Goal: Task Accomplishment & Management: Use online tool/utility

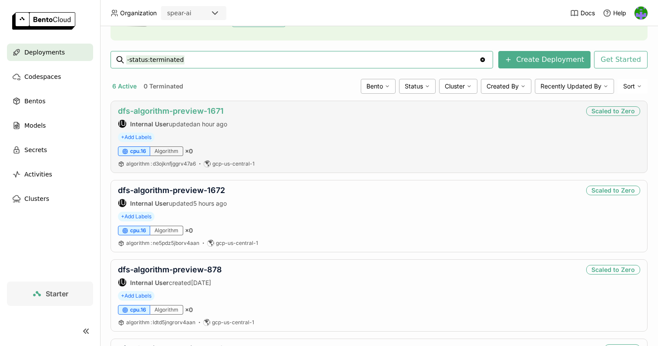
scroll to position [312, 0]
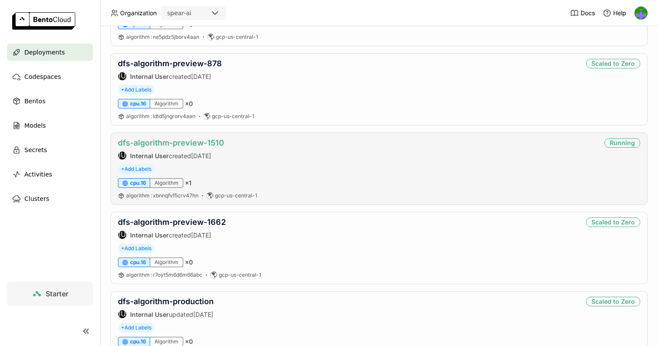
click at [217, 141] on link "dfs-algorithm-preview-1510" at bounding box center [171, 142] width 106 height 9
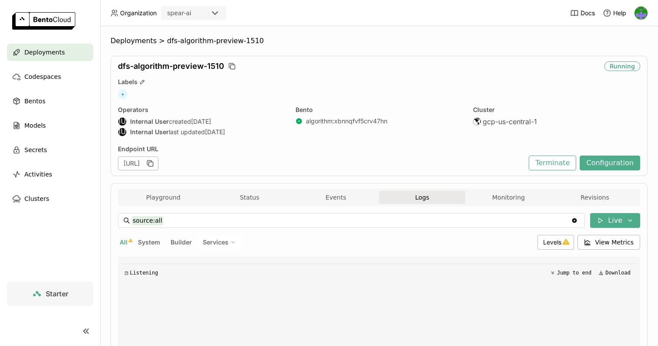
click at [427, 196] on span "Logs" at bounding box center [422, 197] width 14 height 8
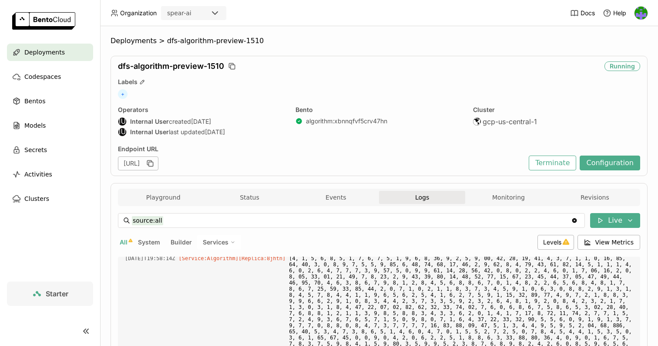
click at [161, 188] on div "Playground Status Events Logs Monitoring Revisions" at bounding box center [379, 196] width 522 height 17
click at [165, 198] on button "Playground" at bounding box center [163, 197] width 86 height 13
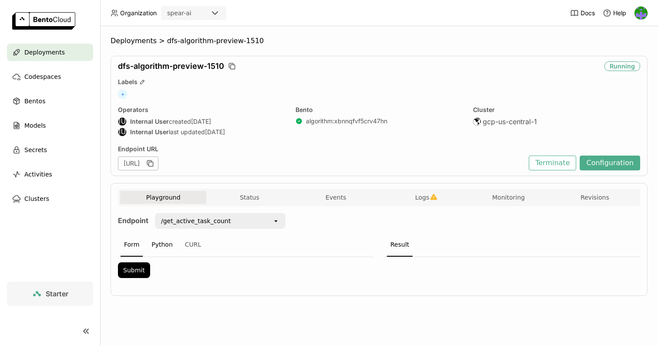
scroll to position [0, 0]
click at [203, 225] on div "/get_active_task_count" at bounding box center [214, 221] width 117 height 14
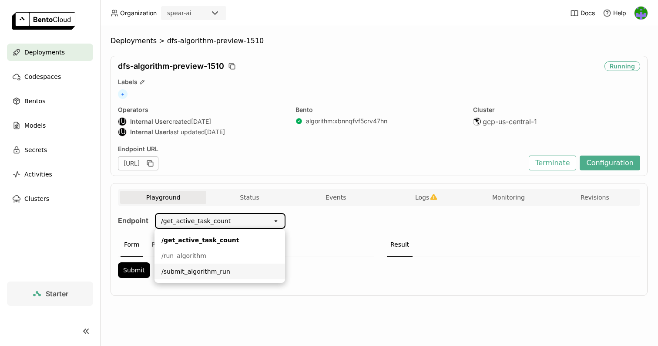
click at [210, 269] on div "/submit_algorithm_run" at bounding box center [219, 271] width 117 height 9
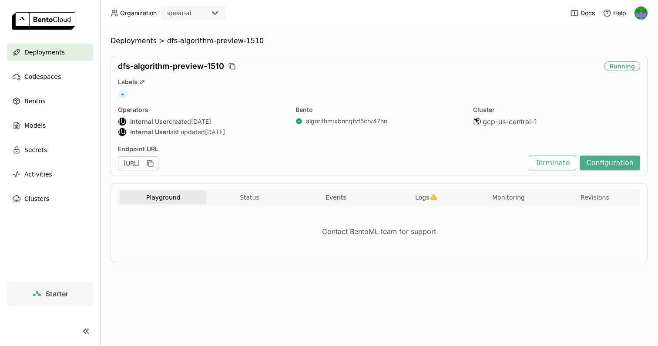
click at [188, 199] on button "Playground" at bounding box center [163, 197] width 86 height 13
click at [254, 202] on button "Status" at bounding box center [249, 197] width 86 height 13
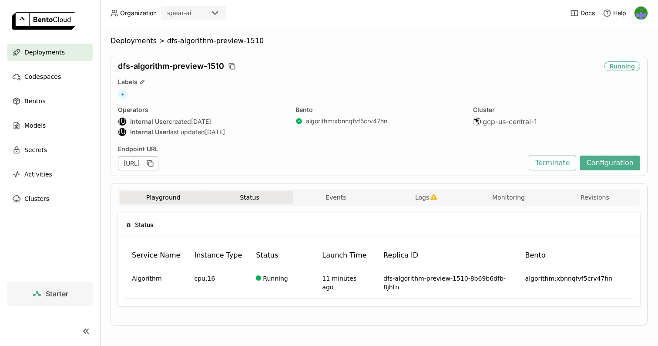
click at [174, 202] on button "Playground" at bounding box center [163, 197] width 86 height 13
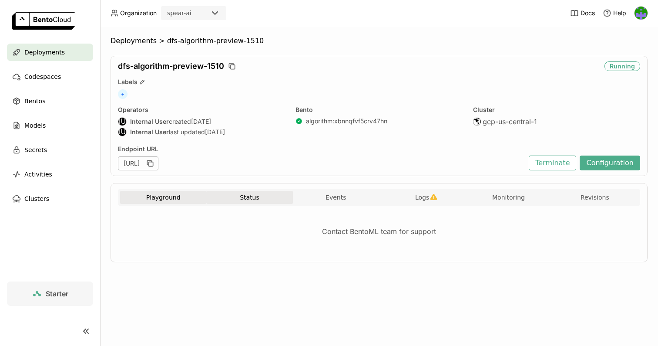
click at [282, 200] on button "Status" at bounding box center [249, 197] width 86 height 13
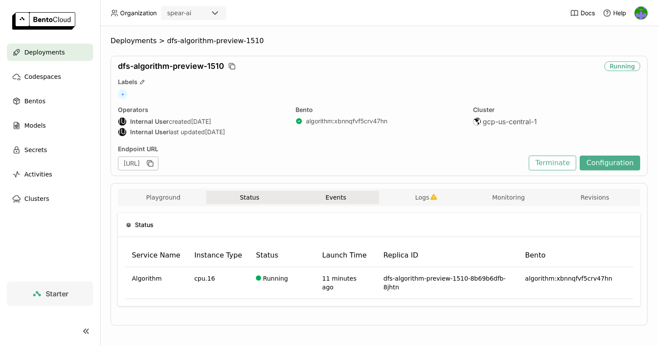
click at [315, 200] on button "Events" at bounding box center [336, 197] width 86 height 13
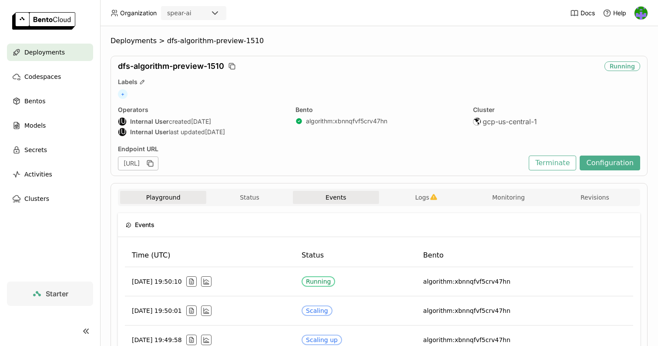
click at [178, 193] on button "Playground" at bounding box center [163, 197] width 86 height 13
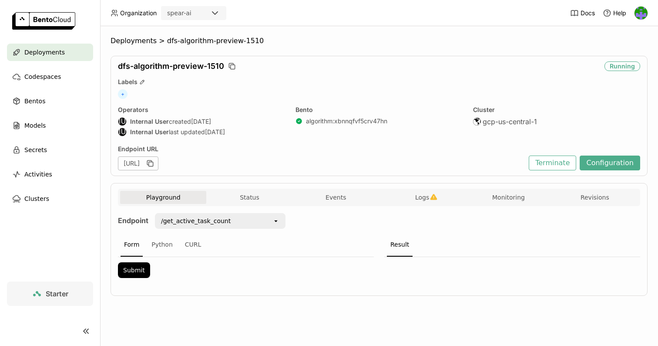
click at [218, 226] on div "/get_active_task_count" at bounding box center [214, 221] width 117 height 14
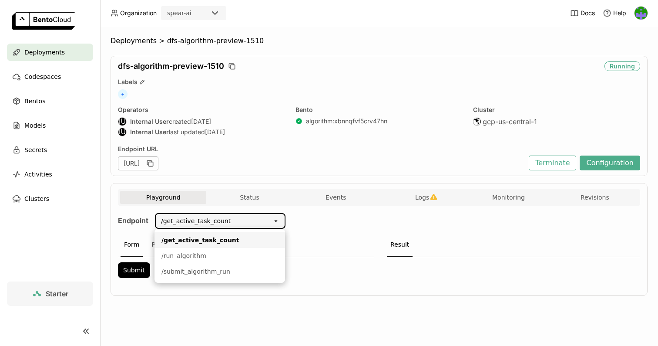
scroll to position [0, 0]
click at [216, 254] on div "/run_algorithm" at bounding box center [219, 255] width 117 height 9
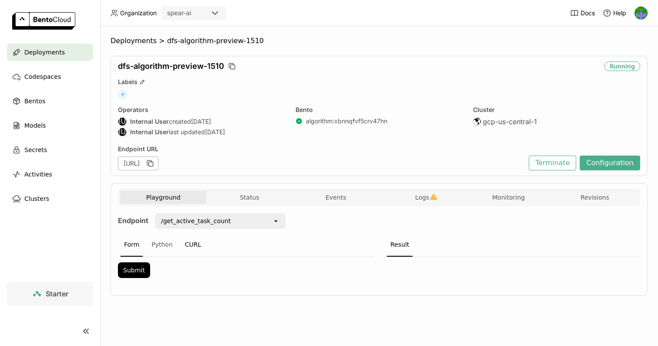
click at [195, 242] on div "CURL" at bounding box center [193, 245] width 24 height 24
click at [273, 217] on div "open" at bounding box center [278, 221] width 12 height 14
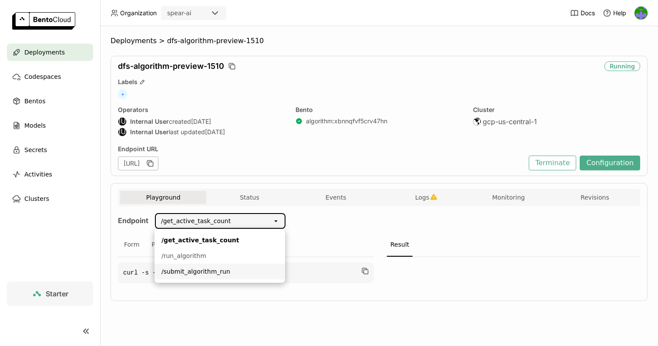
click at [232, 269] on div "/submit_algorithm_run" at bounding box center [219, 271] width 117 height 9
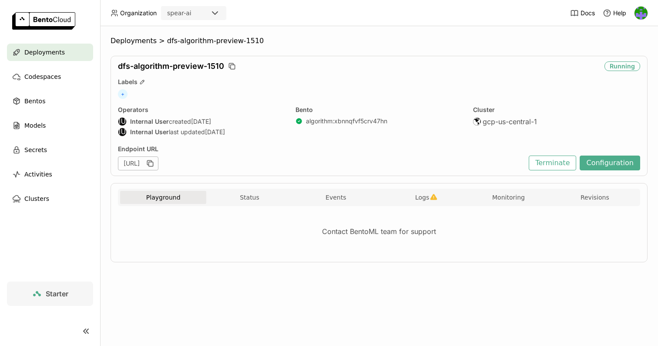
click at [178, 193] on button "Playground" at bounding box center [163, 197] width 86 height 13
click at [250, 198] on button "Status" at bounding box center [249, 197] width 86 height 13
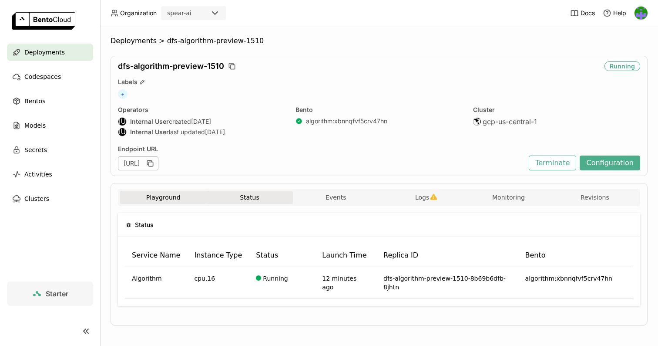
click at [179, 192] on button "Playground" at bounding box center [163, 197] width 86 height 13
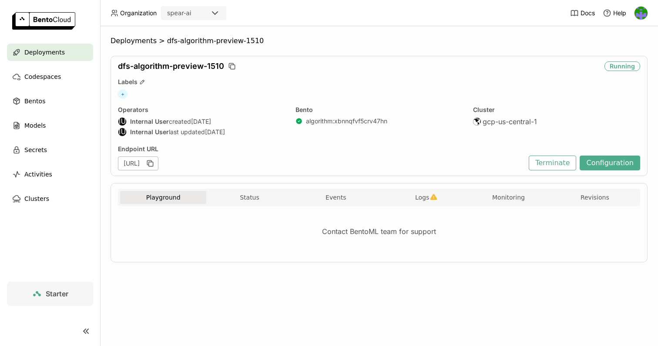
click at [644, 17] on img at bounding box center [641, 13] width 13 height 13
click at [632, 56] on span "API Tokens" at bounding box center [627, 58] width 31 height 8
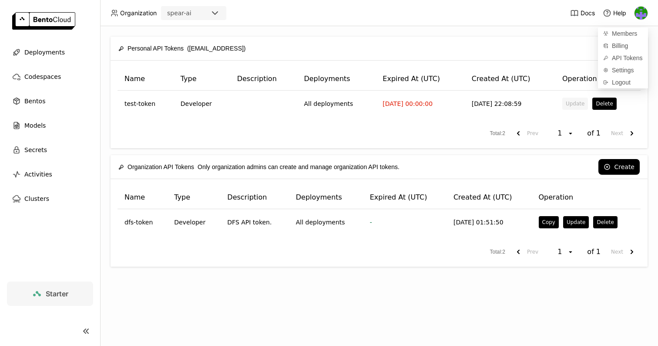
click at [384, 155] on div "Personal API Tokens (jobeid@spear.ai) Create Name Type Description Deployments …" at bounding box center [379, 185] width 558 height 319
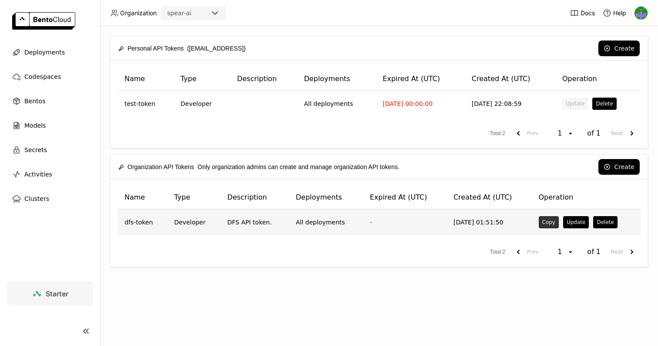
click at [546, 218] on button "Copy" at bounding box center [549, 222] width 20 height 12
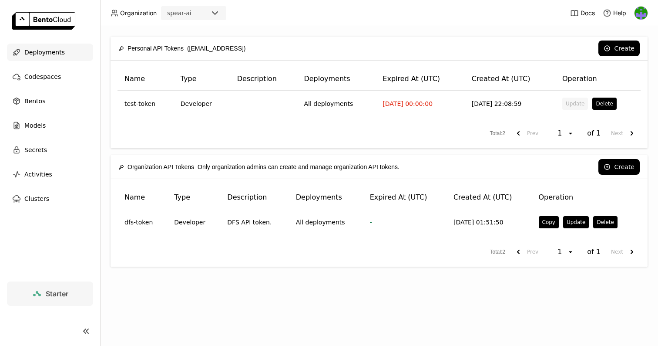
click at [74, 50] on div "Deployments" at bounding box center [50, 52] width 86 height 17
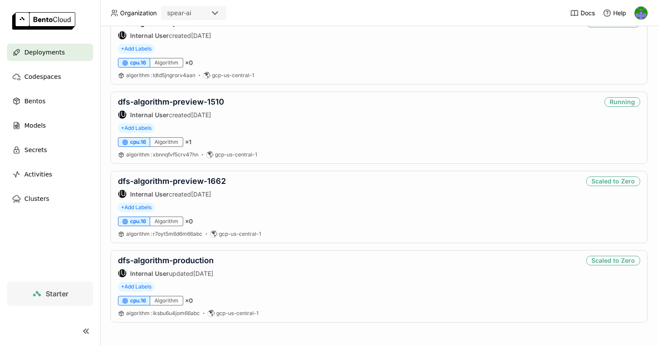
scroll to position [353, 0]
click at [211, 102] on link "dfs-algorithm-preview-1510" at bounding box center [171, 101] width 106 height 9
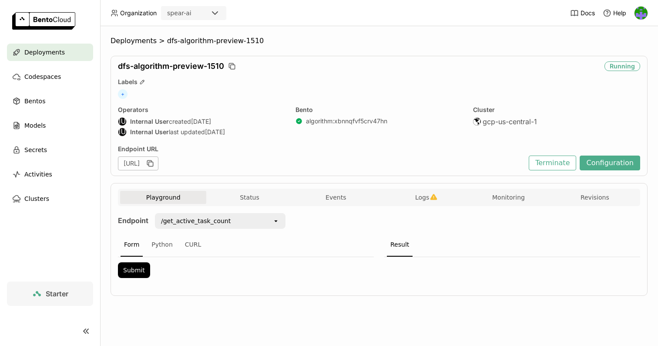
scroll to position [0, 0]
click at [222, 227] on div "/get_active_task_count" at bounding box center [214, 221] width 117 height 14
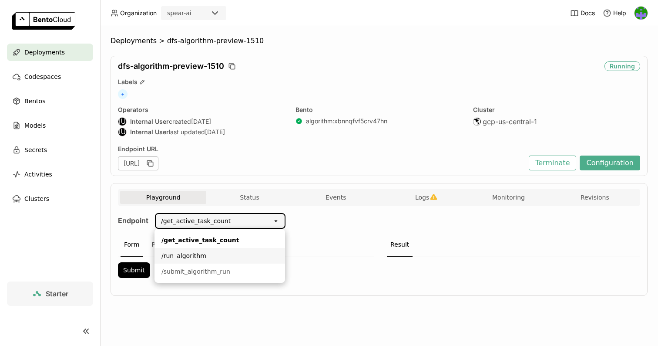
click at [131, 281] on div "Submit" at bounding box center [246, 270] width 256 height 26
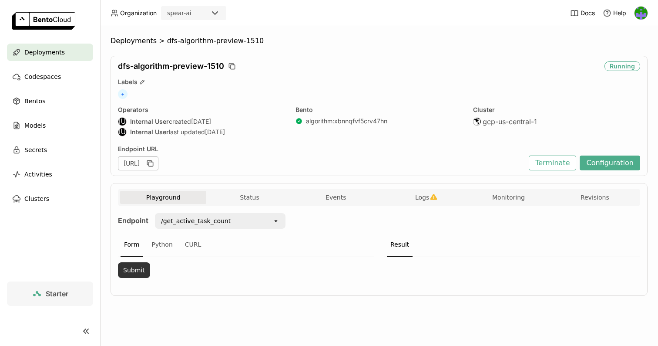
click at [138, 272] on button "Submit" at bounding box center [134, 270] width 32 height 16
click at [253, 221] on div "/get_active_task_count" at bounding box center [214, 221] width 117 height 14
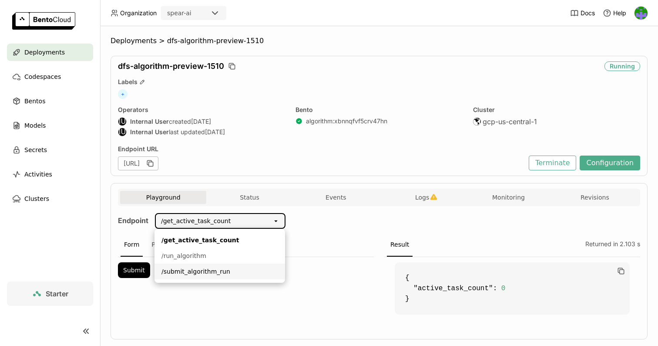
click at [215, 275] on div "/submit_algorithm_run" at bounding box center [219, 271] width 117 height 9
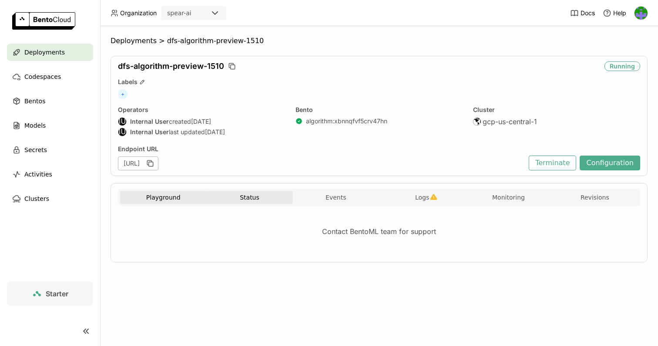
click at [257, 197] on button "Status" at bounding box center [249, 197] width 86 height 13
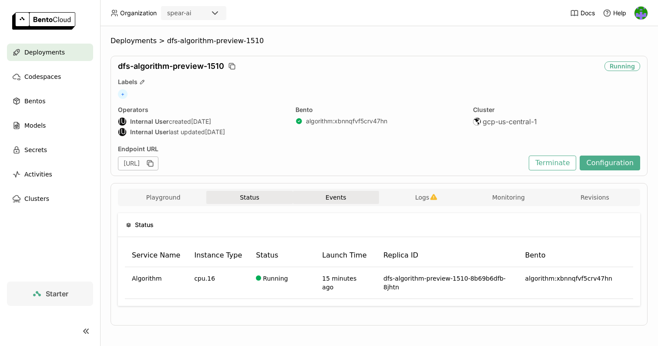
click at [345, 196] on button "Events" at bounding box center [336, 197] width 86 height 13
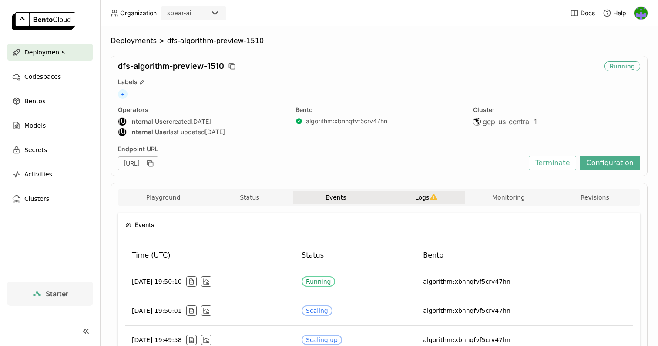
click at [412, 199] on button "Logs" at bounding box center [422, 197] width 86 height 13
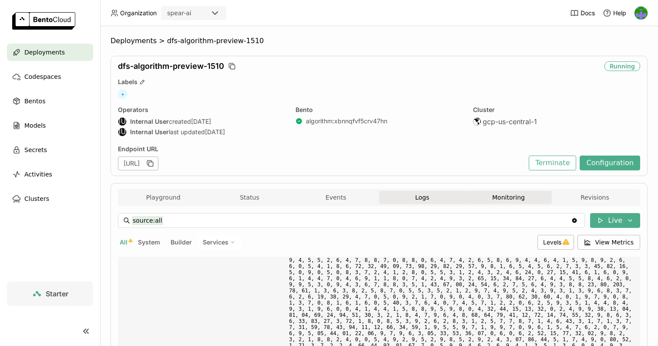
click at [508, 195] on button "Monitoring" at bounding box center [508, 197] width 86 height 13
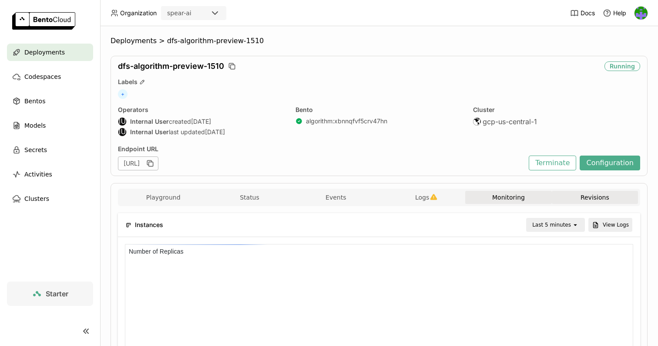
click at [595, 195] on button "Revisions" at bounding box center [595, 197] width 86 height 13
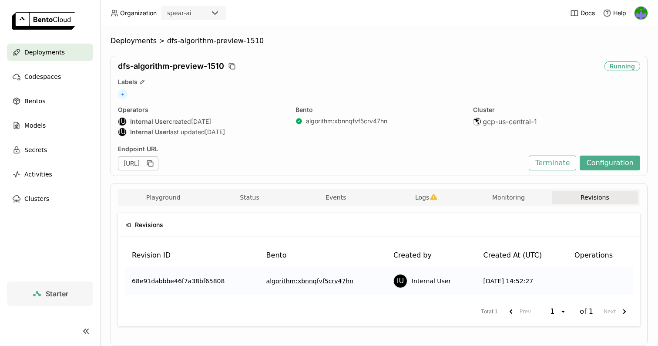
click at [158, 205] on div "Playground Status Events Logs Monitoring Revisions" at bounding box center [379, 198] width 518 height 15
click at [167, 197] on button "Playground" at bounding box center [163, 197] width 86 height 13
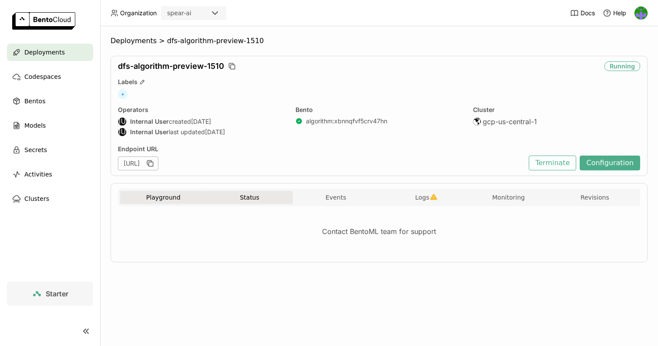
click at [276, 195] on button "Status" at bounding box center [249, 197] width 86 height 13
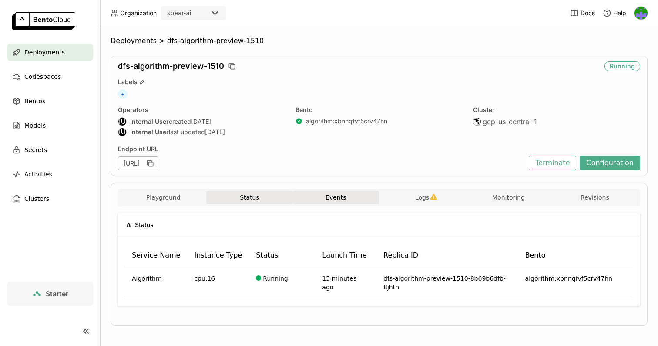
click at [323, 194] on button "Events" at bounding box center [336, 197] width 86 height 13
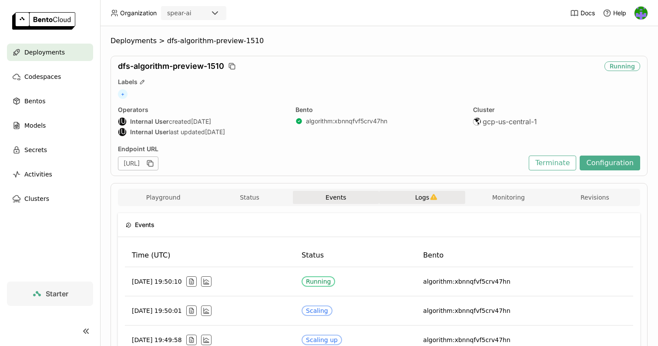
click at [427, 199] on span "Logs" at bounding box center [422, 197] width 14 height 8
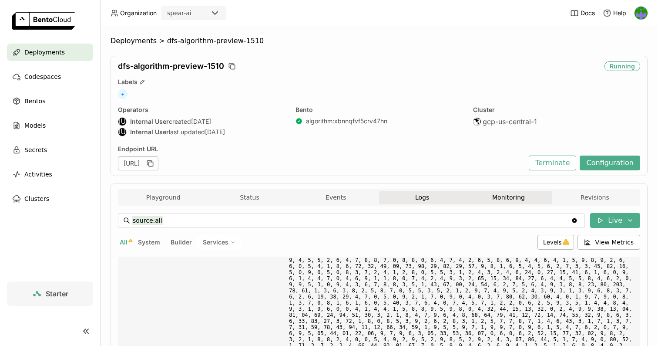
click at [497, 201] on button "Monitoring" at bounding box center [508, 197] width 86 height 13
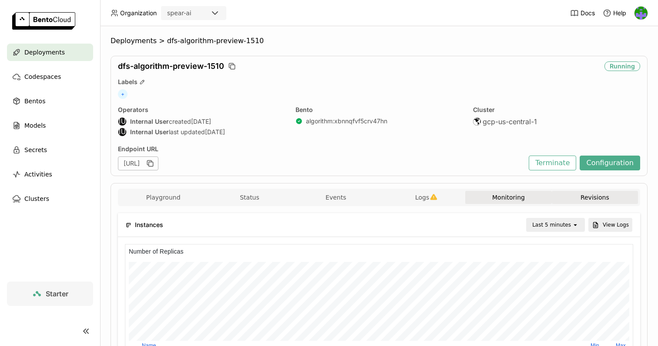
click at [585, 196] on button "Revisions" at bounding box center [595, 197] width 86 height 13
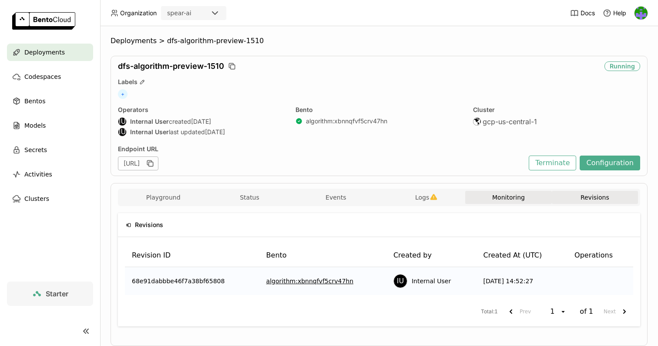
click at [528, 199] on button "Monitoring" at bounding box center [508, 197] width 86 height 13
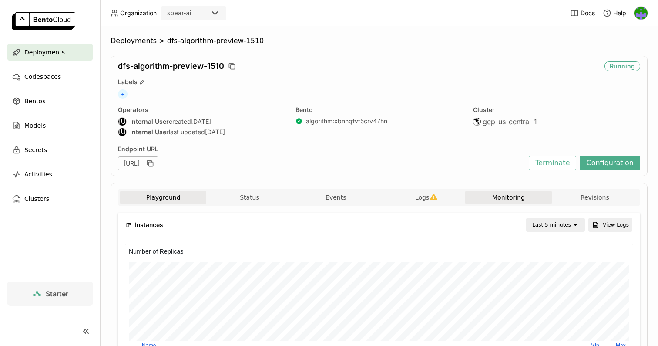
click at [180, 197] on button "Playground" at bounding box center [163, 197] width 86 height 13
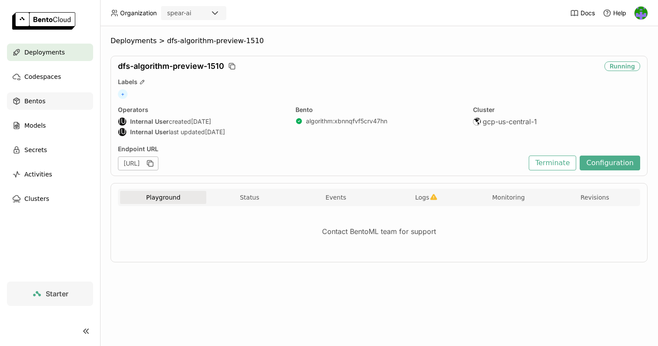
click at [49, 104] on div "Bentos" at bounding box center [50, 100] width 86 height 17
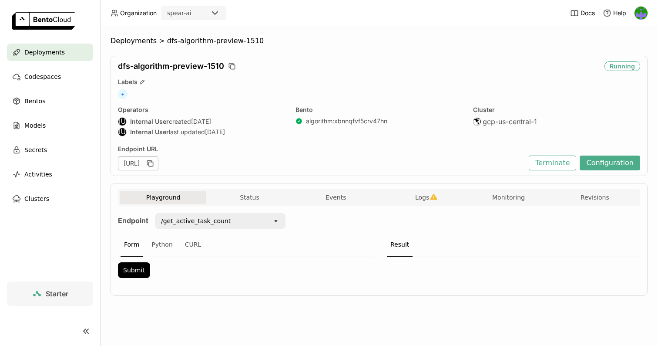
scroll to position [0, 0]
click at [151, 161] on icon "button" at bounding box center [149, 162] width 4 height 4
click at [435, 202] on button "Logs" at bounding box center [422, 197] width 86 height 13
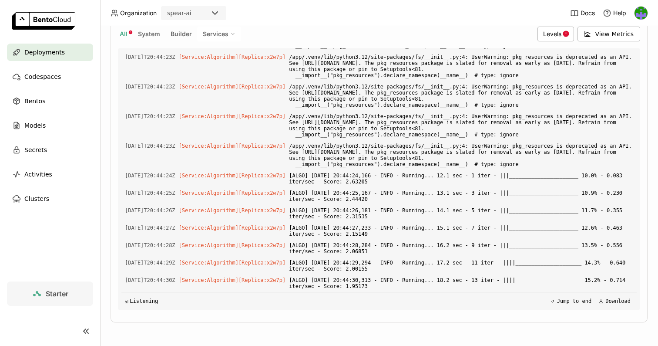
scroll to position [19651, 0]
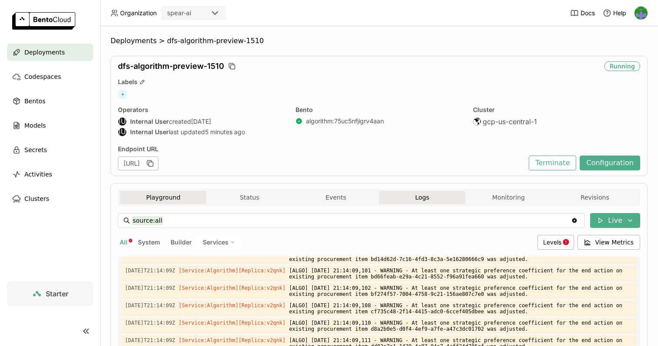
click at [175, 192] on button "Playground" at bounding box center [163, 197] width 86 height 13
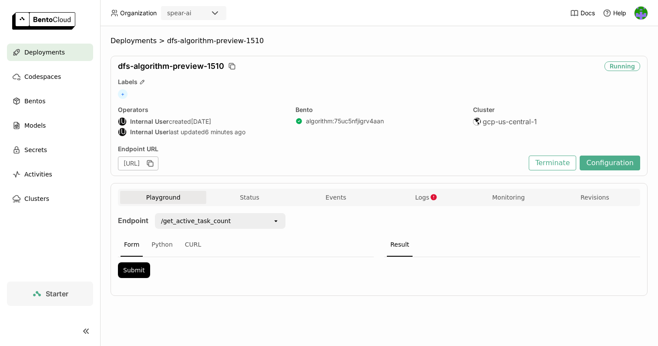
click at [247, 205] on div "Playground Status Events Logs Monitoring Revisions" at bounding box center [379, 198] width 518 height 15
click at [262, 198] on button "Status" at bounding box center [249, 197] width 86 height 13
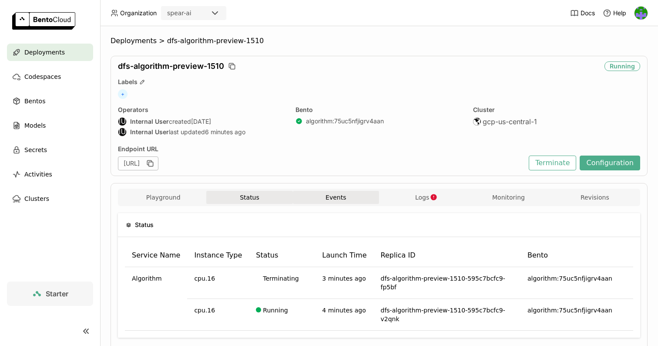
click at [319, 201] on button "Events" at bounding box center [336, 197] width 86 height 13
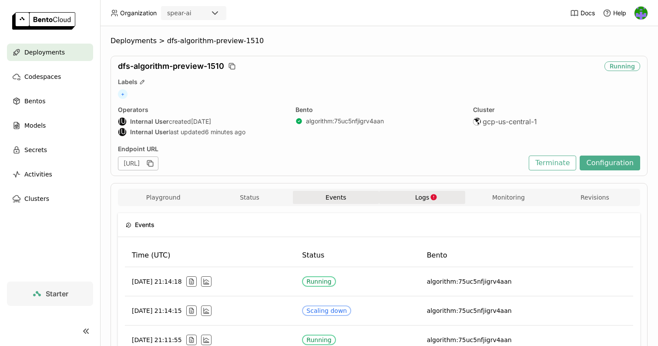
click at [386, 196] on button "Logs" at bounding box center [422, 197] width 86 height 13
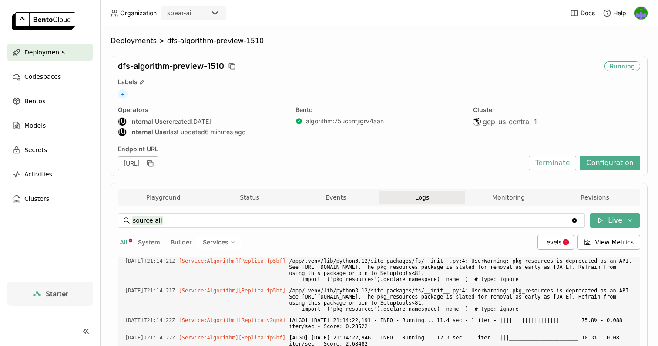
click at [412, 199] on button "Logs" at bounding box center [422, 197] width 86 height 13
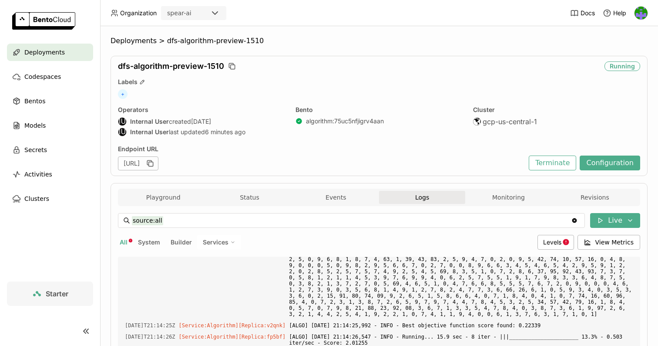
scroll to position [4769, 0]
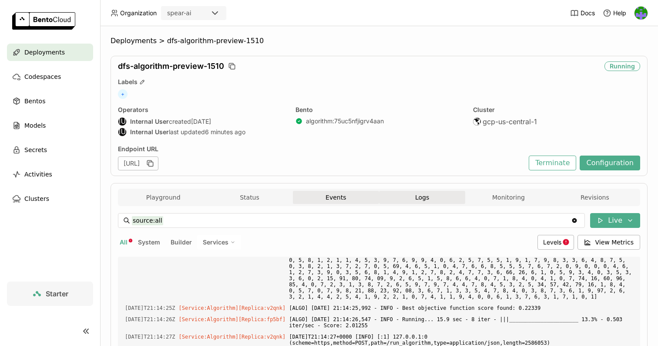
click at [351, 197] on button "Events" at bounding box center [336, 197] width 86 height 13
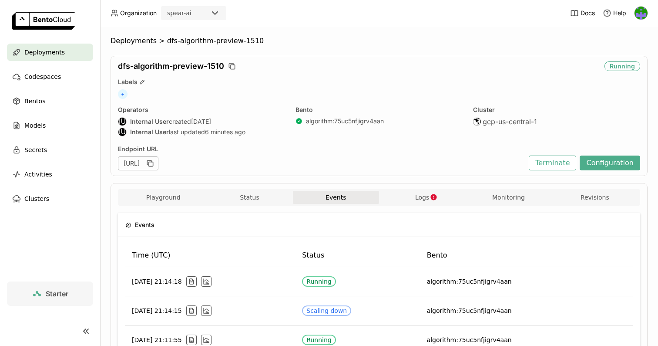
click at [247, 195] on button "Status" at bounding box center [249, 197] width 86 height 13
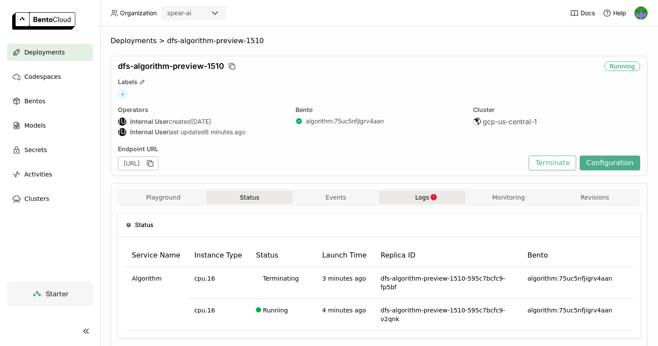
click at [452, 198] on button "Logs" at bounding box center [422, 197] width 86 height 13
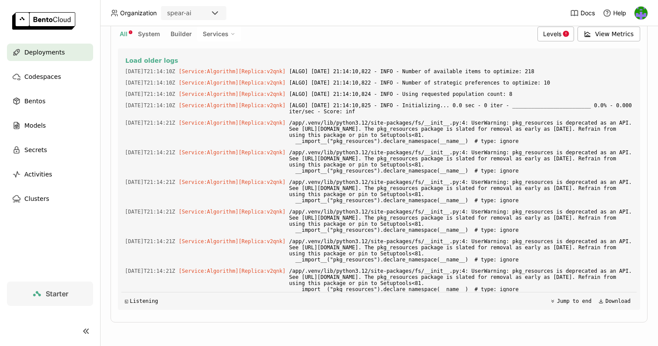
scroll to position [2325, 0]
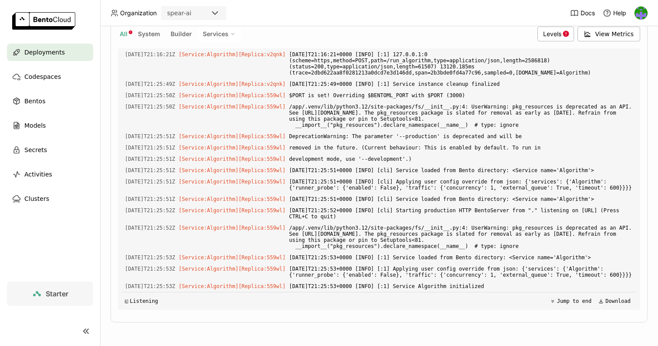
click at [57, 57] on span "Deployments" at bounding box center [44, 52] width 40 height 10
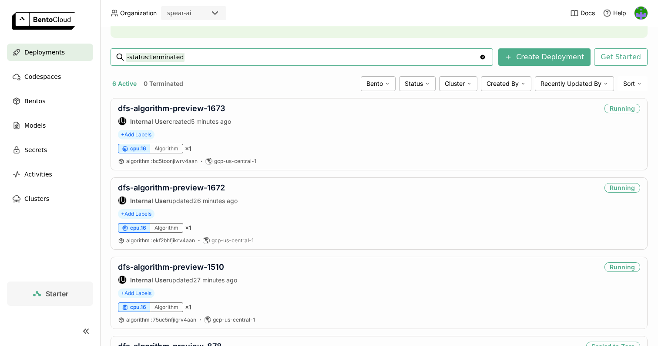
scroll to position [114, 0]
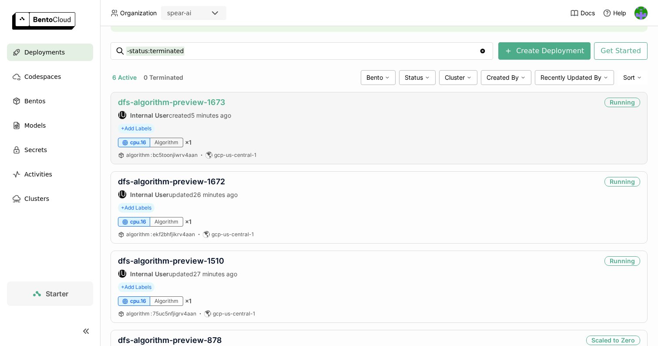
click at [214, 100] on link "dfs-algorithm-preview-1673" at bounding box center [171, 101] width 107 height 9
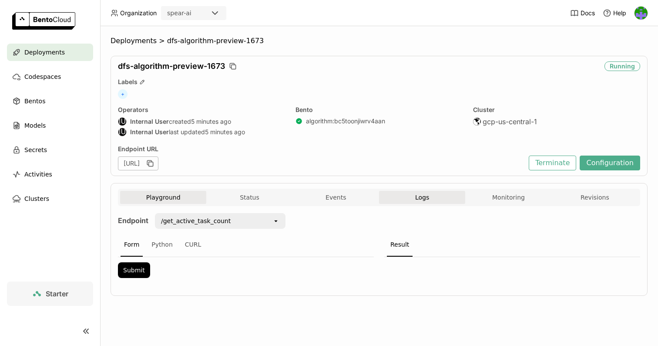
click at [425, 191] on button "Logs" at bounding box center [422, 197] width 86 height 13
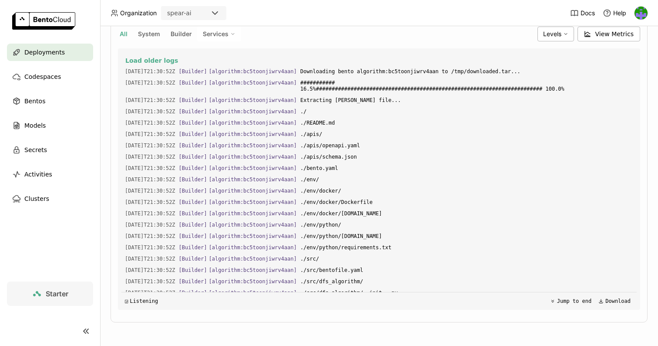
click at [71, 53] on div "Deployments" at bounding box center [50, 52] width 86 height 17
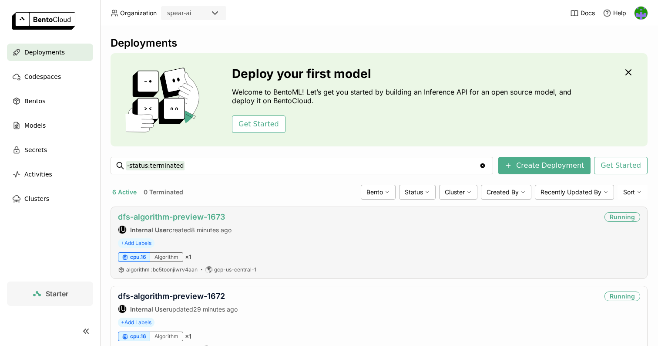
click at [214, 217] on link "dfs-algorithm-preview-1673" at bounding box center [171, 216] width 107 height 9
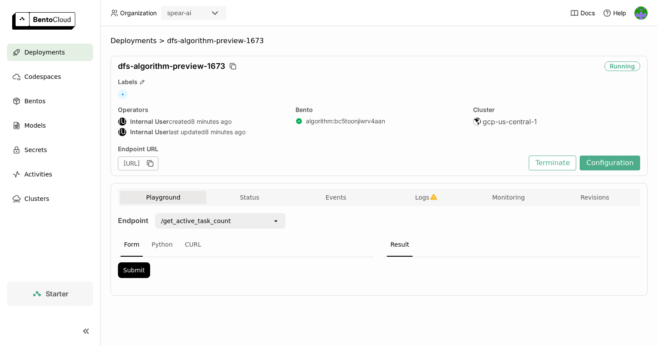
click at [422, 205] on div "Playground Status Events Logs Monitoring Revisions" at bounding box center [379, 198] width 518 height 15
click at [427, 200] on span "Logs" at bounding box center [422, 197] width 14 height 8
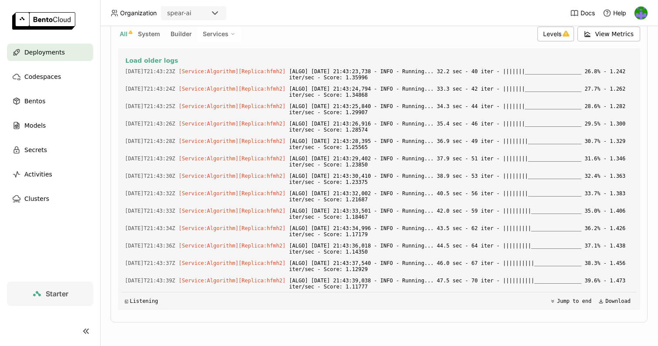
scroll to position [2600, 0]
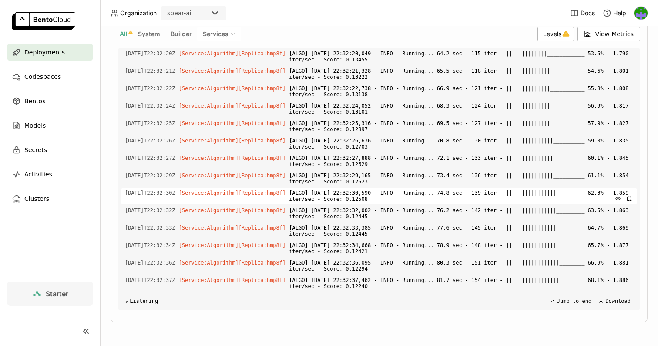
scroll to position [4770, 0]
click at [371, 3] on header "Organization spear-ai Docs Help" at bounding box center [329, 13] width 658 height 26
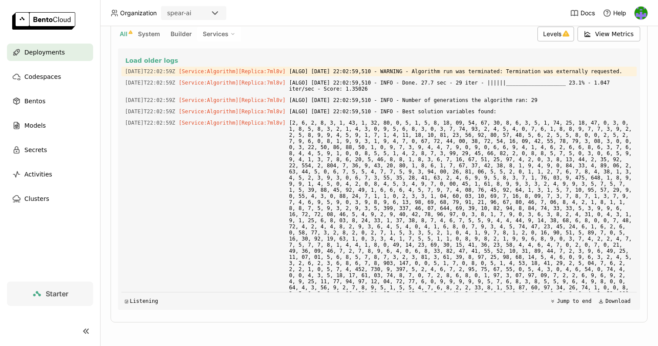
scroll to position [3137, 0]
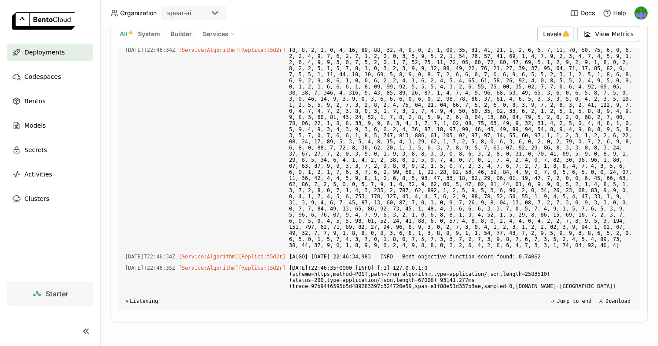
click at [73, 53] on div "Deployments" at bounding box center [50, 52] width 86 height 17
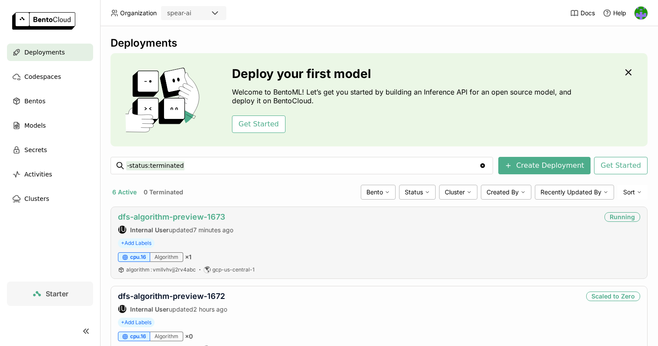
click at [219, 219] on link "dfs-algorithm-preview-1673" at bounding box center [171, 216] width 107 height 9
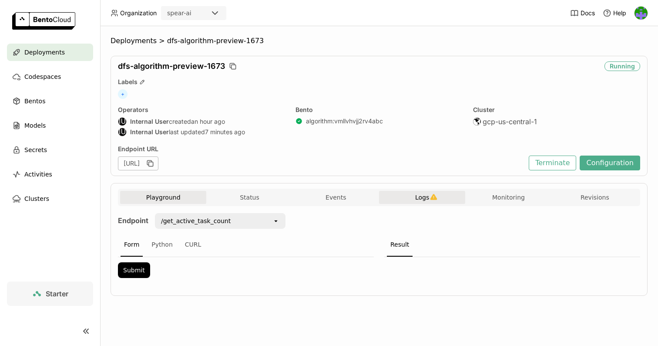
click at [433, 192] on button "Logs" at bounding box center [422, 197] width 86 height 13
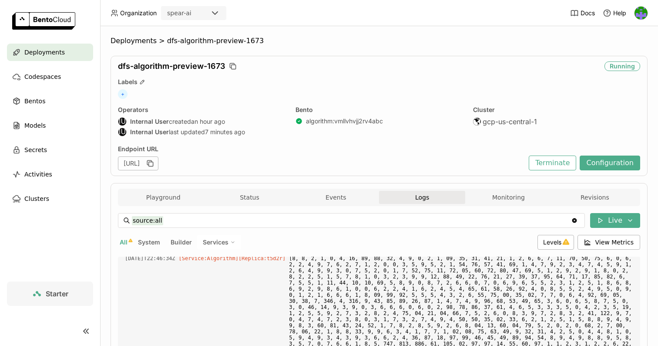
scroll to position [64, 0]
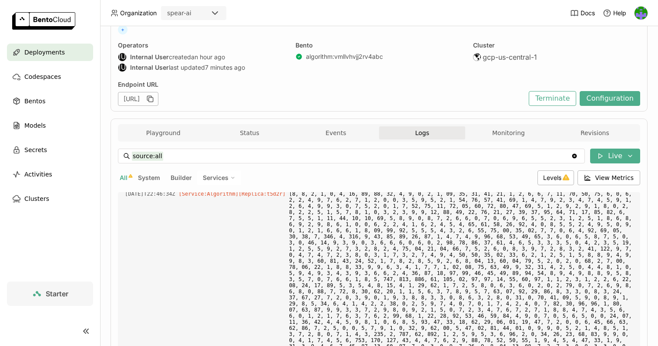
click at [328, 141] on div "Playground Status Events Logs Monitoring Revisions" at bounding box center [379, 133] width 518 height 15
click at [326, 135] on button "Events" at bounding box center [336, 132] width 86 height 13
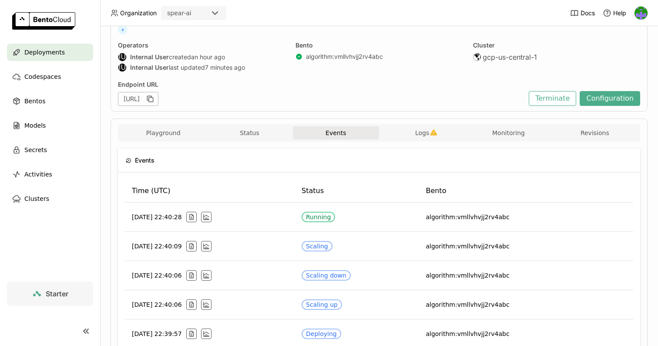
click at [243, 124] on div "Playground Status Events Logs Monitoring Revisions Endpoint /get_active_task_co…" at bounding box center [379, 327] width 537 height 419
click at [243, 133] on button "Status" at bounding box center [249, 132] width 86 height 13
